Goal: Check status: Check status

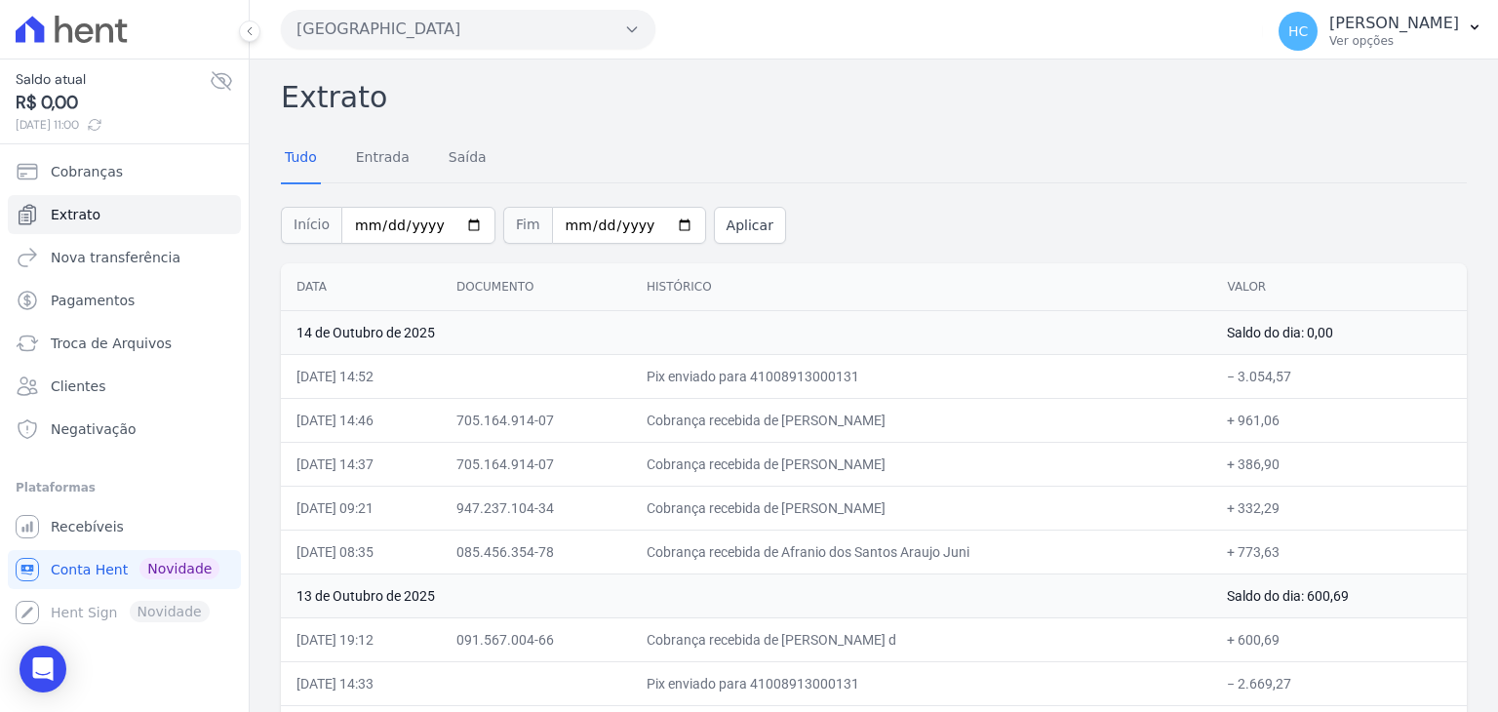
click at [1104, 459] on td "Cobrança recebida de [PERSON_NAME]" at bounding box center [921, 464] width 580 height 44
click at [896, 430] on td "Cobrança recebida de [PERSON_NAME]" at bounding box center [921, 420] width 580 height 44
click at [982, 329] on td "14 de Outubro de 2025" at bounding box center [746, 332] width 931 height 44
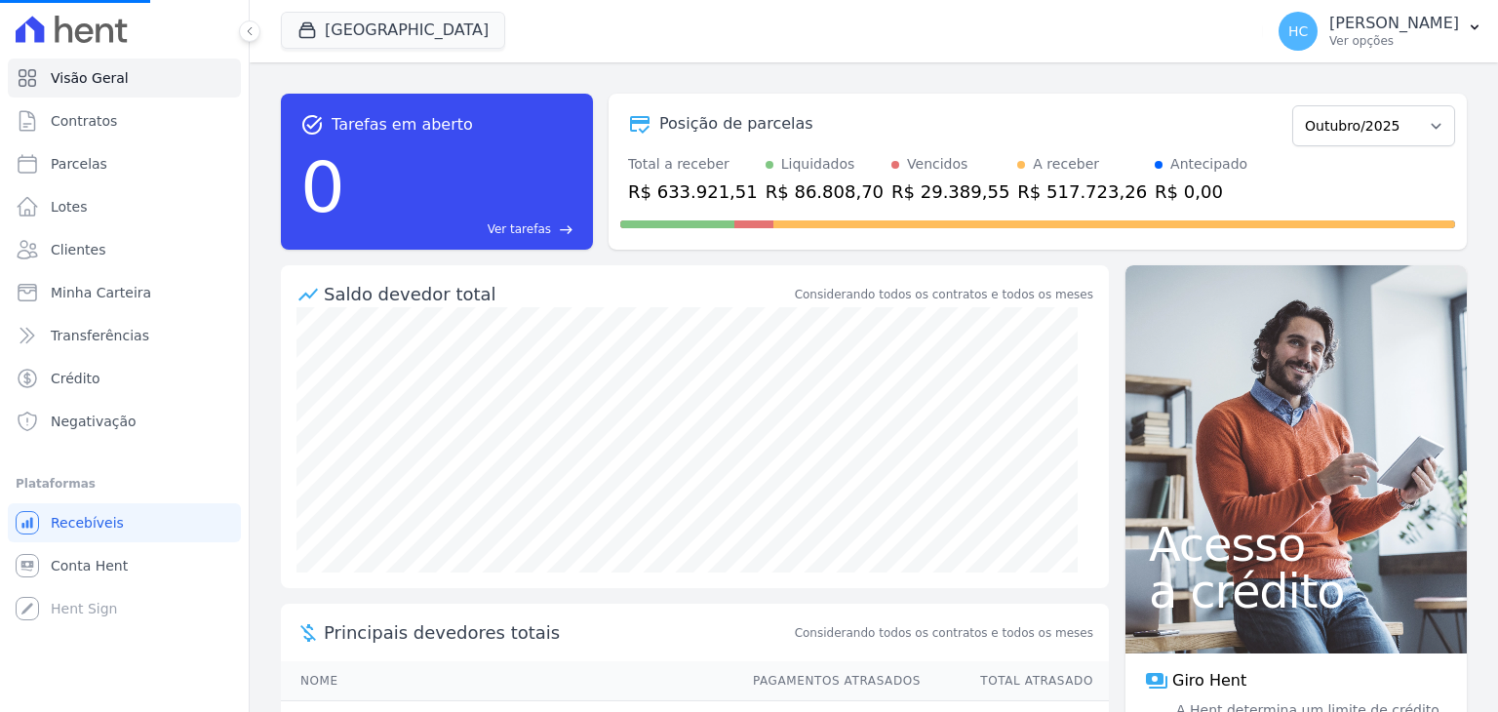
click at [100, 566] on span "Conta Hent" at bounding box center [89, 566] width 77 height 20
